Goal: Transaction & Acquisition: Purchase product/service

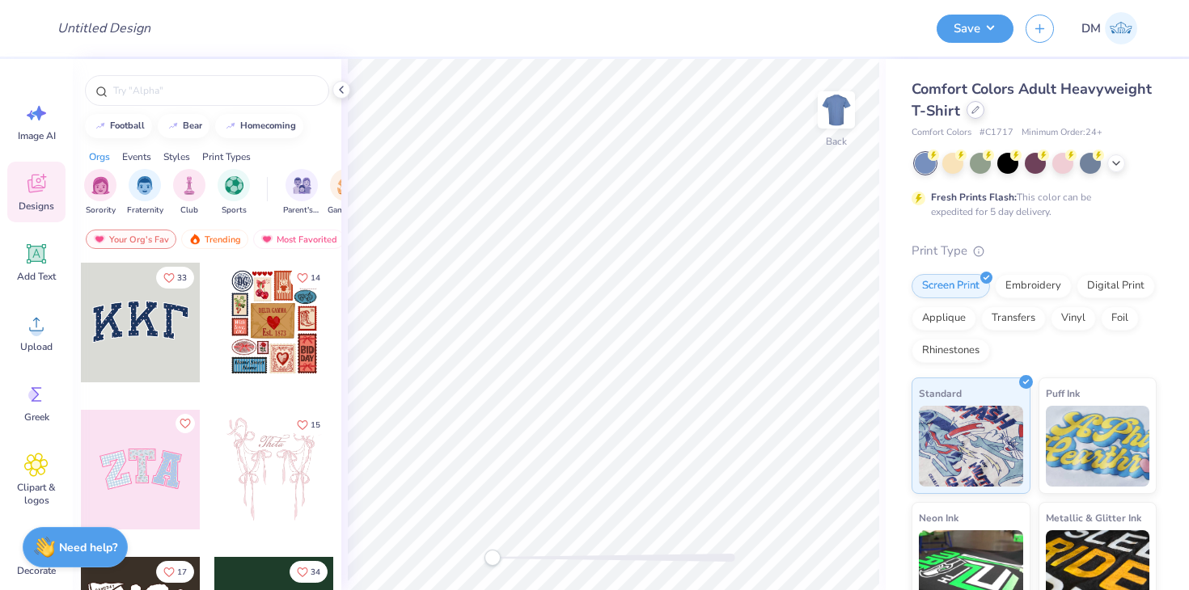
click at [975, 111] on icon at bounding box center [975, 110] width 6 height 6
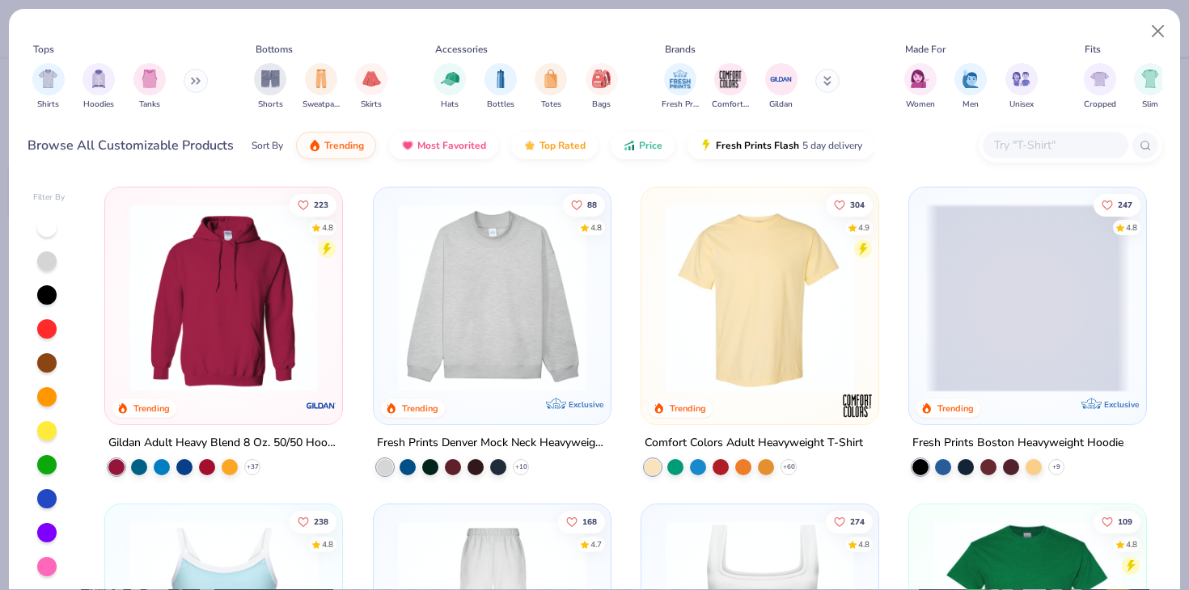
click at [1047, 142] on input "text" at bounding box center [1054, 145] width 125 height 19
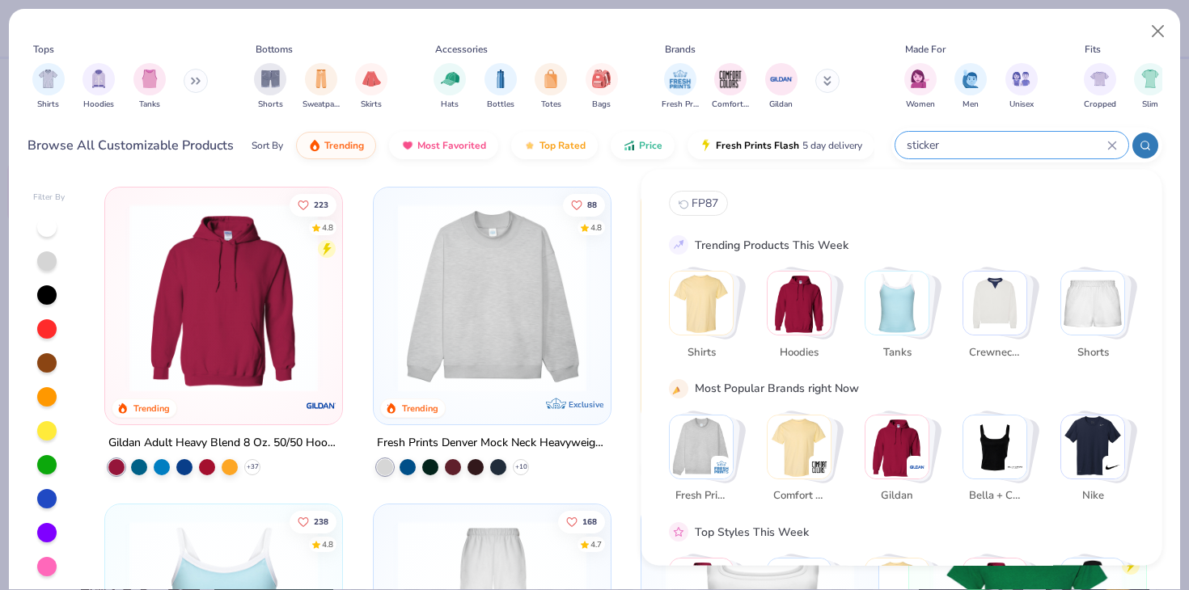
type input "stickers"
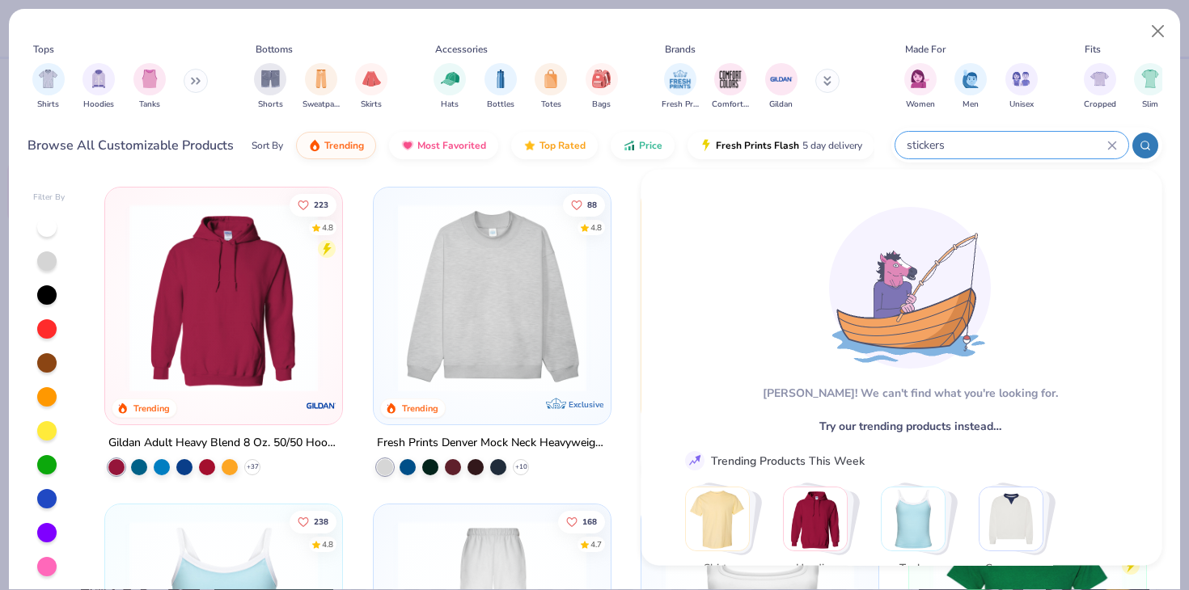
drag, startPoint x: 1033, startPoint y: 146, endPoint x: 910, endPoint y: 148, distance: 123.0
click at [910, 148] on input "stickers" at bounding box center [1006, 145] width 202 height 19
click at [925, 145] on input "stickers" at bounding box center [1006, 145] width 202 height 19
click at [1108, 144] on icon at bounding box center [1112, 146] width 10 height 10
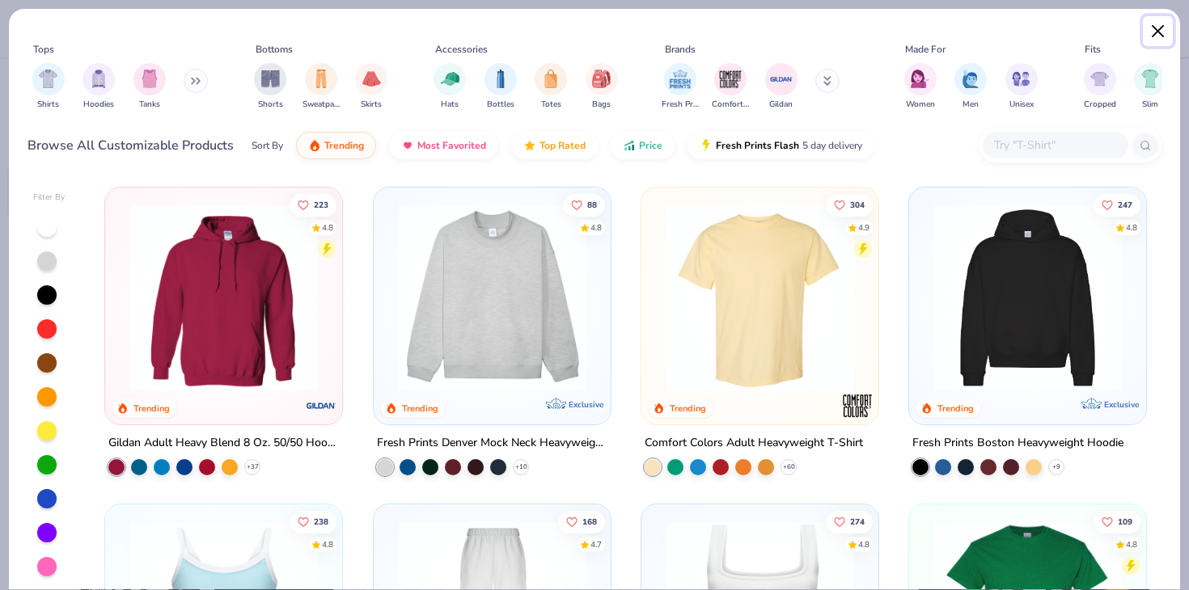
click at [1170, 28] on button "Close" at bounding box center [1158, 31] width 31 height 31
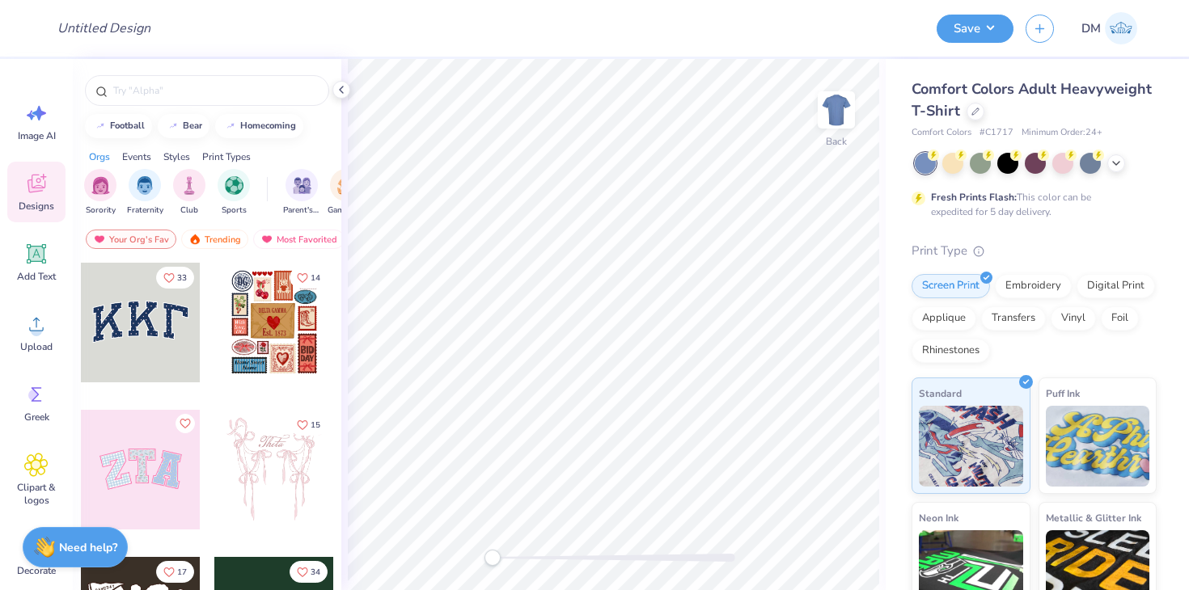
click at [337, 79] on div at bounding box center [207, 86] width 269 height 55
click at [339, 90] on icon at bounding box center [341, 89] width 13 height 13
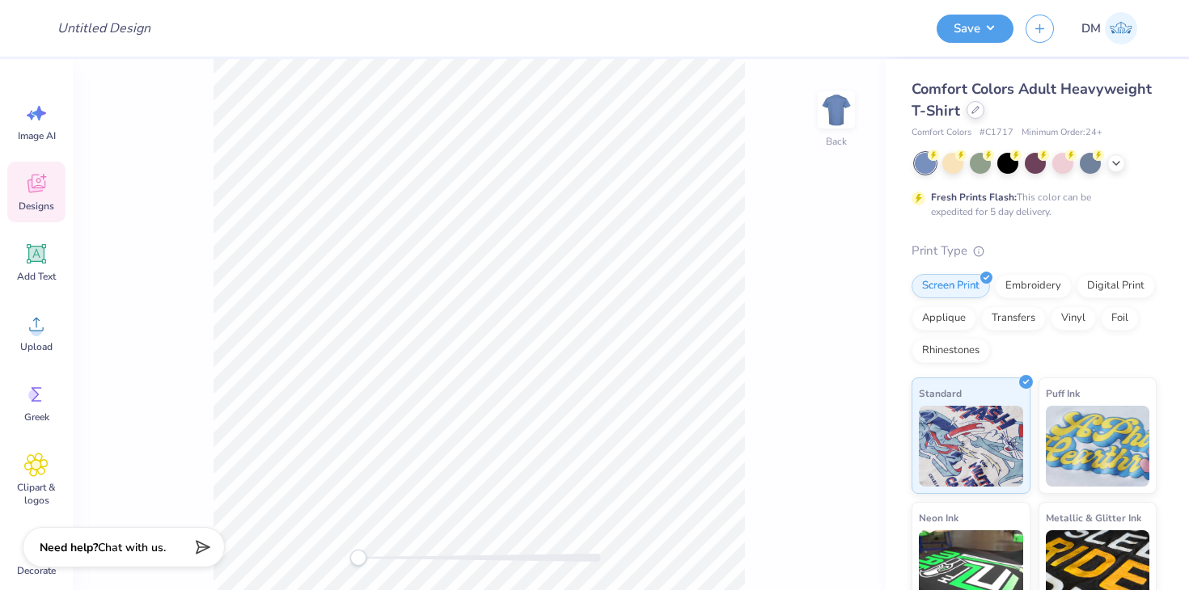
click at [975, 109] on icon at bounding box center [975, 110] width 6 height 6
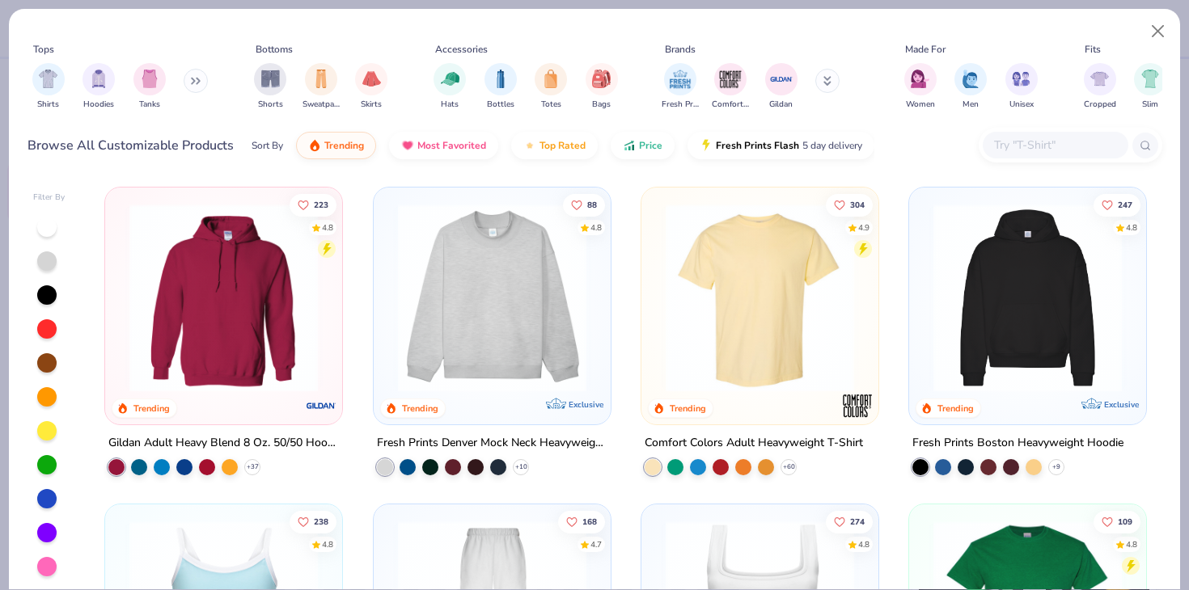
click at [1033, 159] on div at bounding box center [1071, 145] width 184 height 35
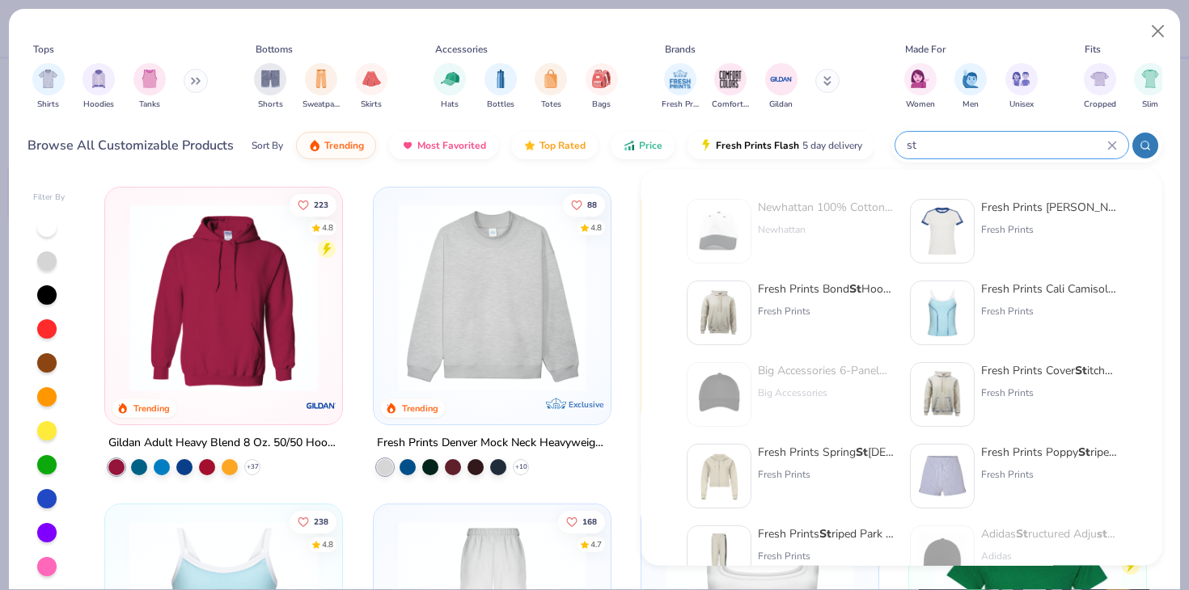
type input "s"
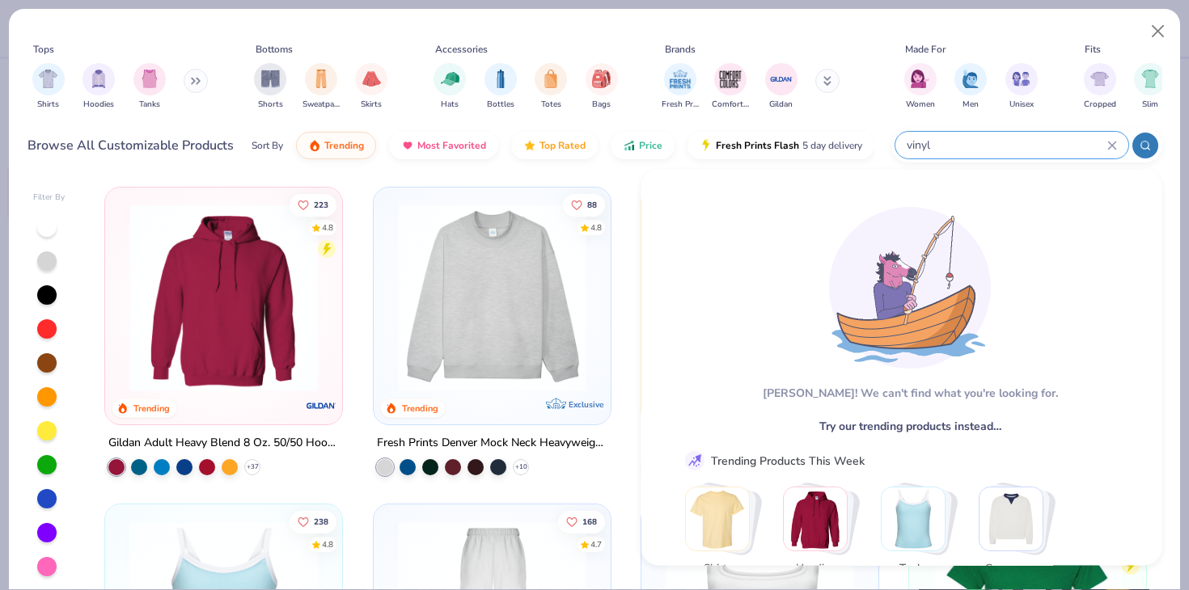
type input "vinyl"
click at [1157, 24] on button "Close" at bounding box center [1158, 31] width 31 height 31
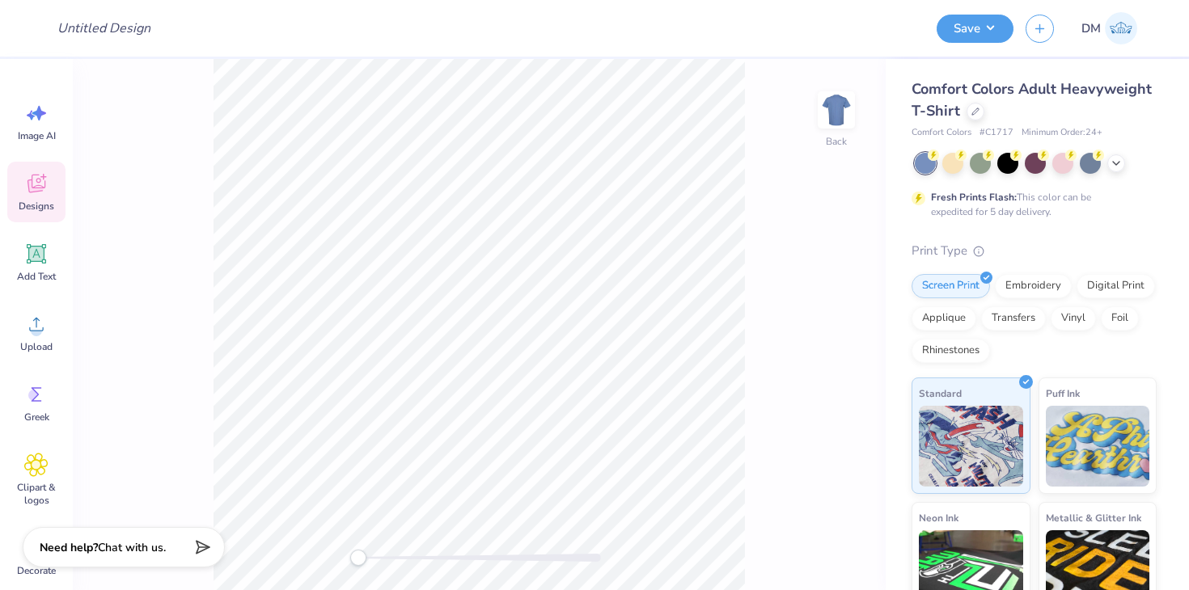
click at [22, 190] on div "Designs" at bounding box center [36, 192] width 58 height 61
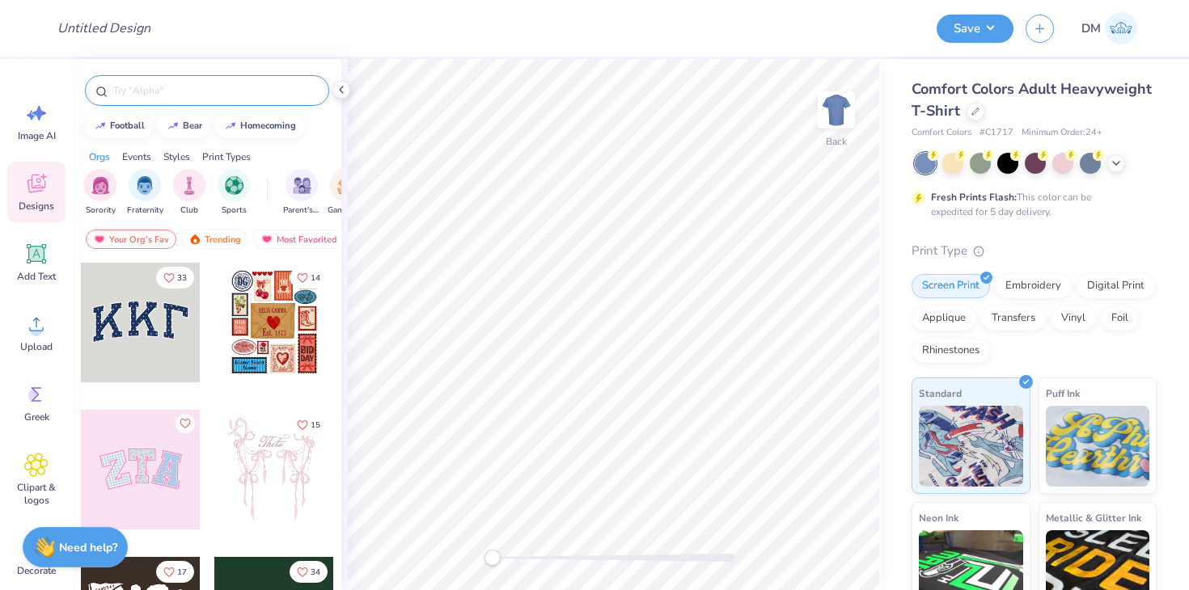
click at [182, 90] on input "text" at bounding box center [215, 90] width 207 height 16
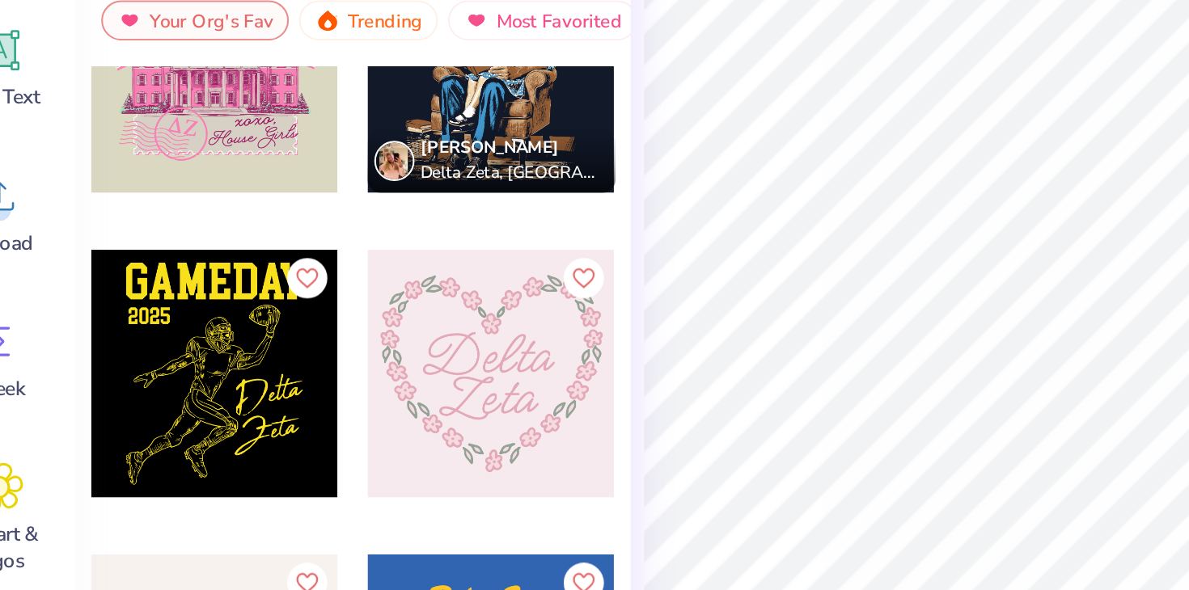
scroll to position [369, 0]
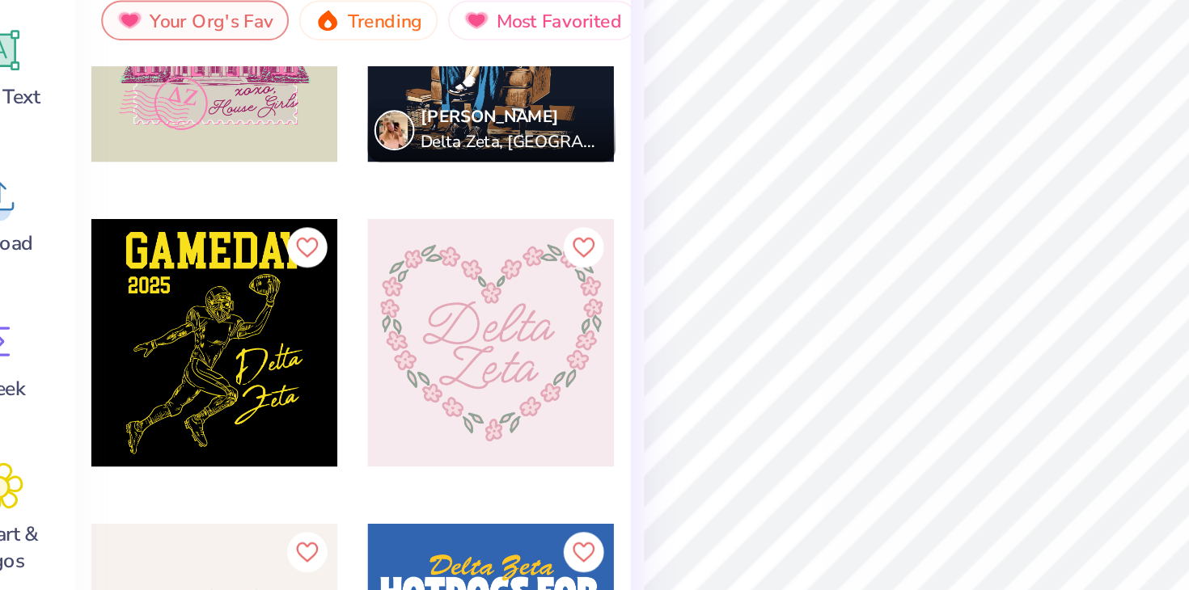
type input "Delta Zeta"
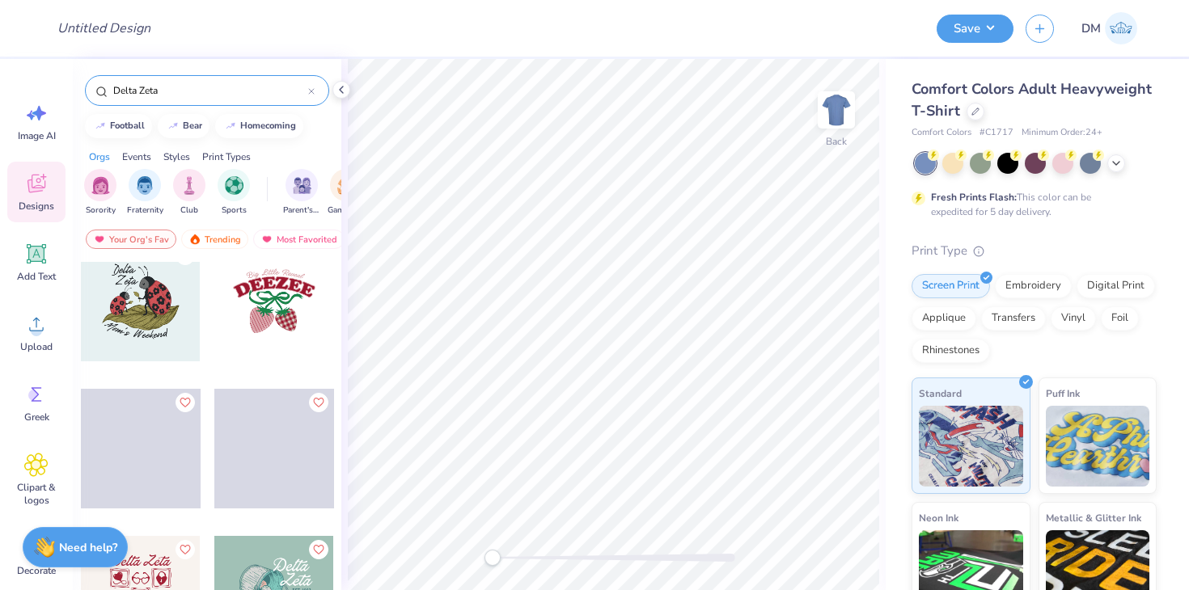
scroll to position [8192, 0]
